Goal: Task Accomplishment & Management: Manage account settings

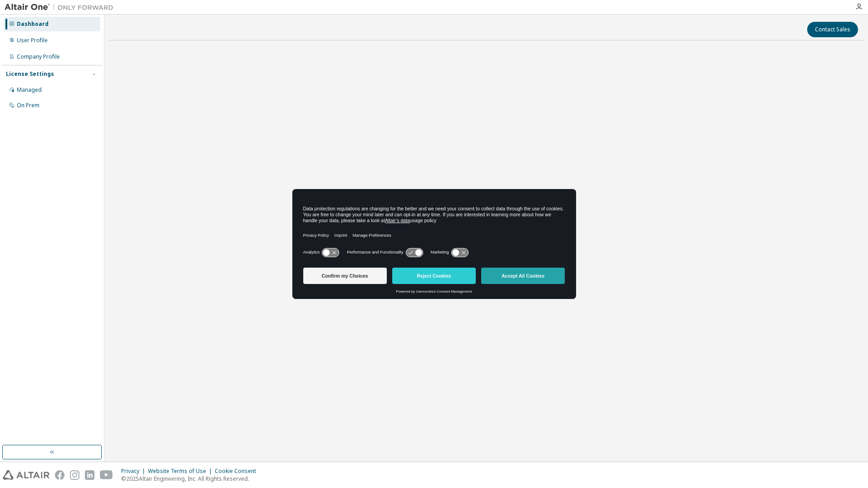
click at [540, 279] on button "Accept All Cookies" at bounding box center [523, 275] width 84 height 16
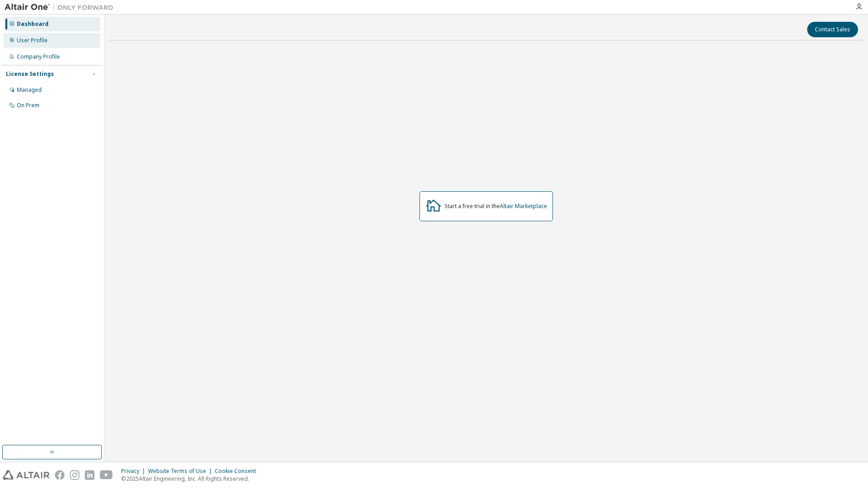
click at [39, 40] on div "User Profile" at bounding box center [32, 40] width 31 height 7
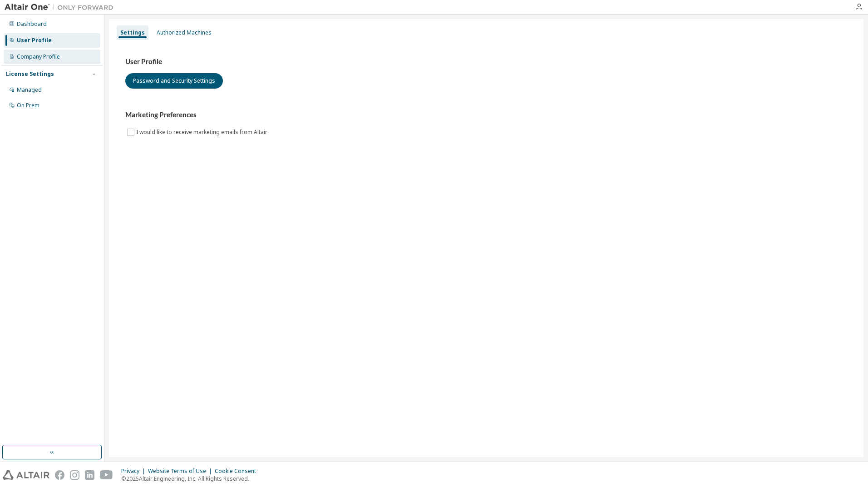
click at [35, 52] on div "Company Profile" at bounding box center [52, 56] width 97 height 15
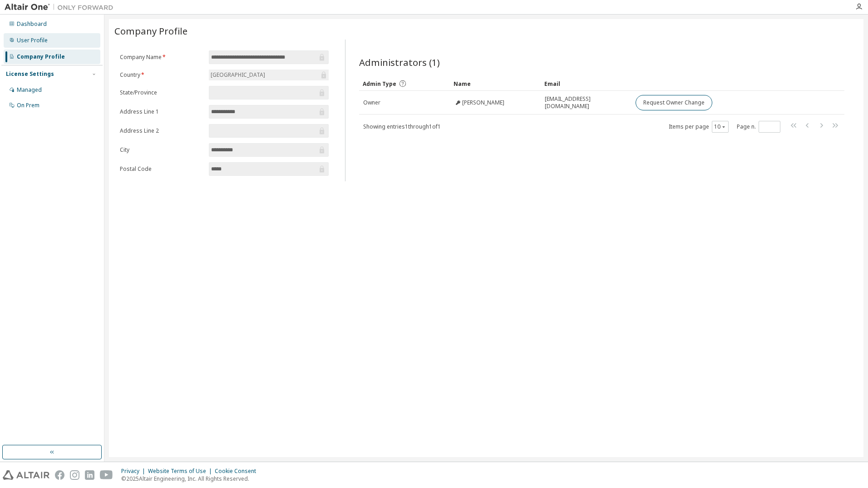
click at [38, 37] on div "User Profile" at bounding box center [32, 40] width 31 height 7
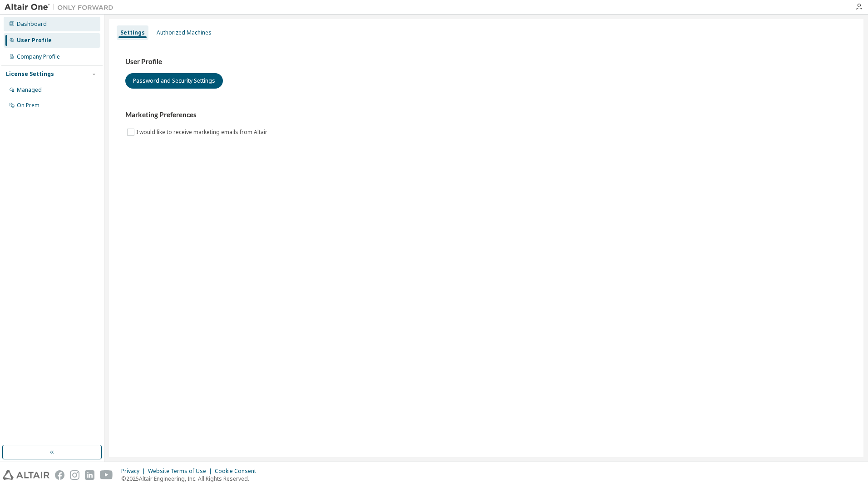
click at [40, 30] on div "Dashboard" at bounding box center [52, 24] width 97 height 15
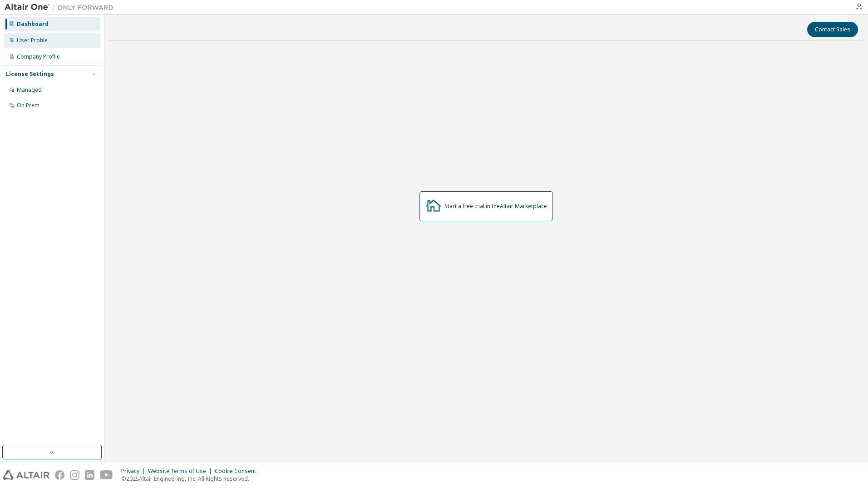
click at [32, 45] on div "User Profile" at bounding box center [52, 40] width 97 height 15
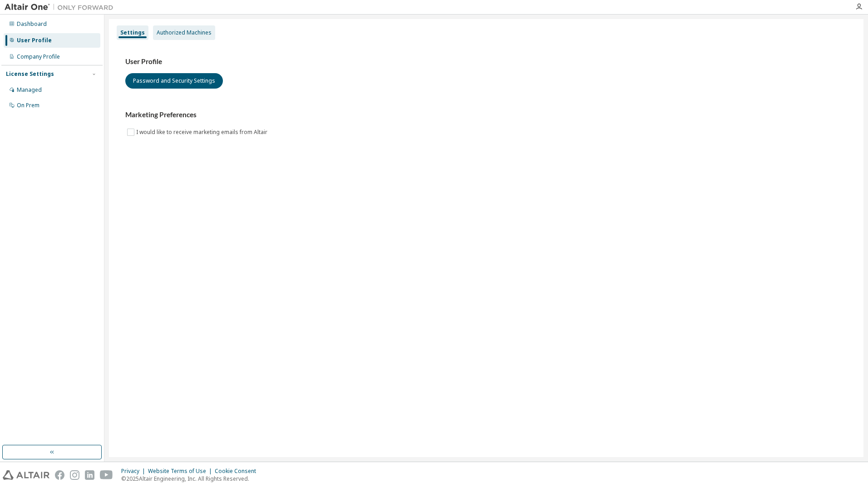
click at [165, 37] on div "Authorized Machines" at bounding box center [184, 32] width 62 height 15
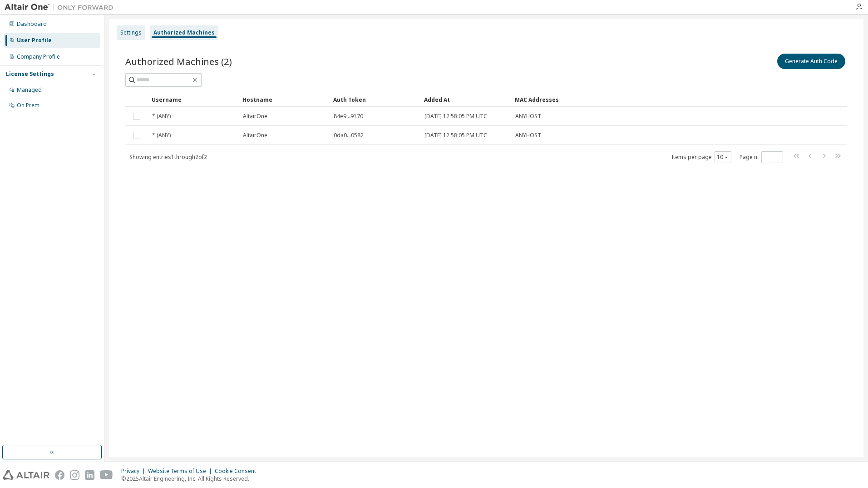
click at [132, 31] on div "Settings" at bounding box center [130, 32] width 21 height 7
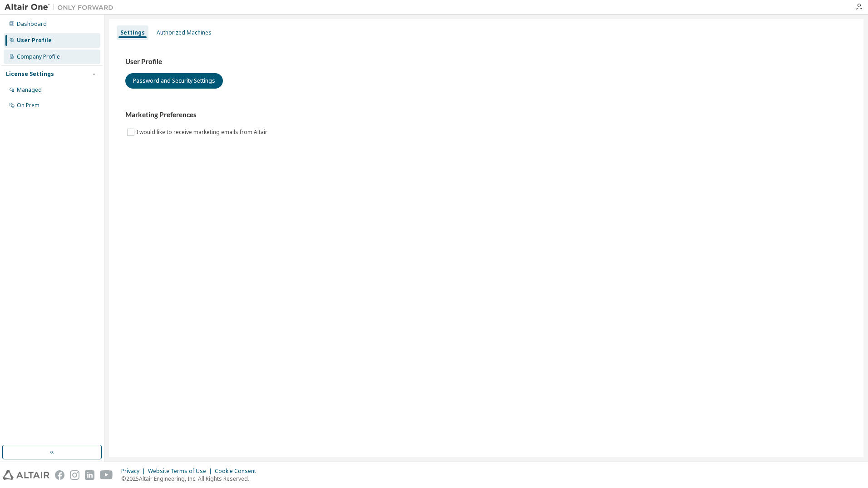
click at [34, 60] on div "Company Profile" at bounding box center [52, 56] width 97 height 15
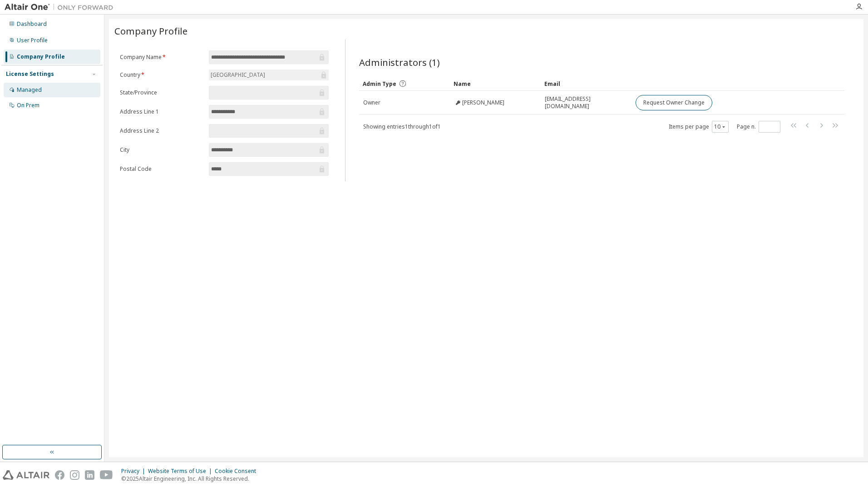
click at [43, 85] on div "Managed" at bounding box center [52, 90] width 97 height 15
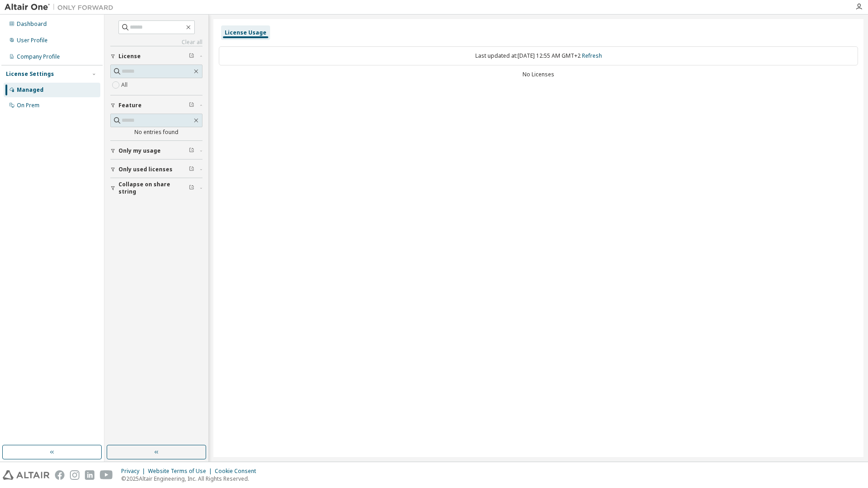
click at [139, 84] on div "All" at bounding box center [156, 84] width 92 height 11
click at [126, 72] on input "text" at bounding box center [157, 71] width 70 height 9
click at [242, 34] on div "License Usage" at bounding box center [246, 32] width 42 height 7
click at [141, 151] on span "Only my usage" at bounding box center [140, 150] width 42 height 7
click at [145, 49] on button "License" at bounding box center [156, 56] width 92 height 20
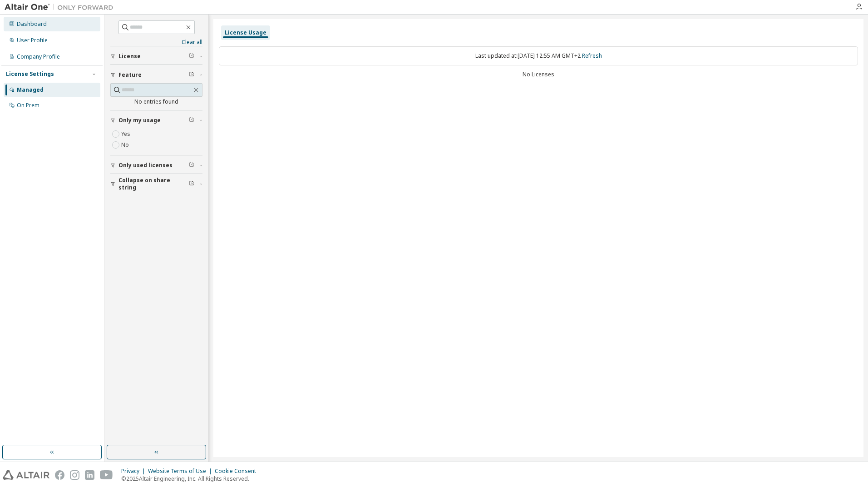
click at [58, 30] on div "Dashboard" at bounding box center [52, 24] width 97 height 15
